Goal: Go to known website: Access a specific website the user already knows

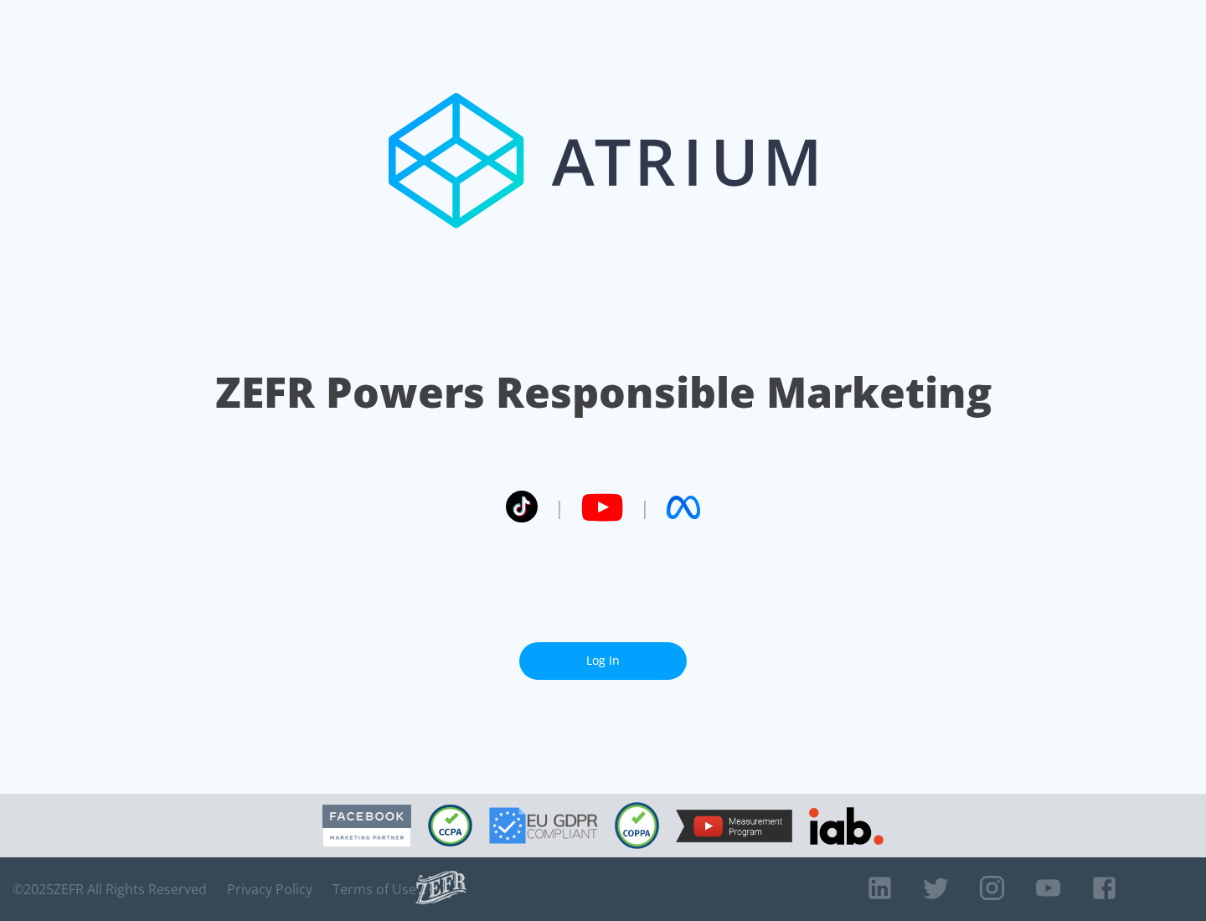
click at [603, 661] on link "Log In" at bounding box center [602, 661] width 167 height 38
